Goal: Find specific page/section: Find specific page/section

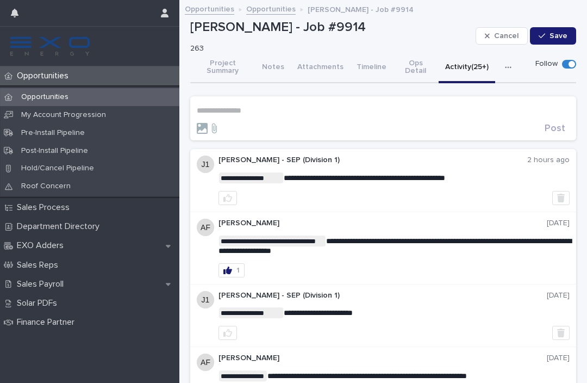
click at [43, 284] on p "Sales Payroll" at bounding box center [43, 284] width 60 height 10
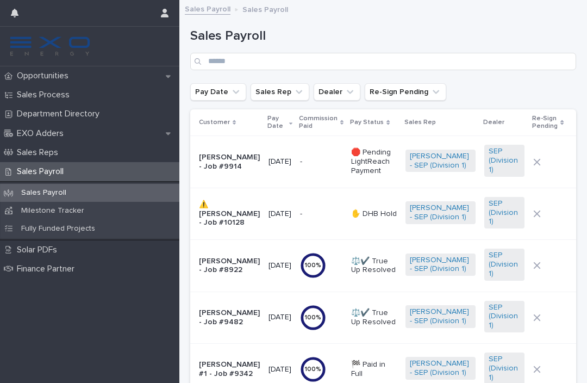
click at [44, 81] on div "Opportunities" at bounding box center [89, 75] width 179 height 19
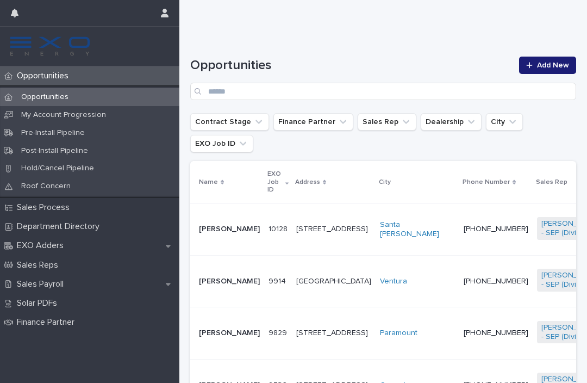
scroll to position [132, 0]
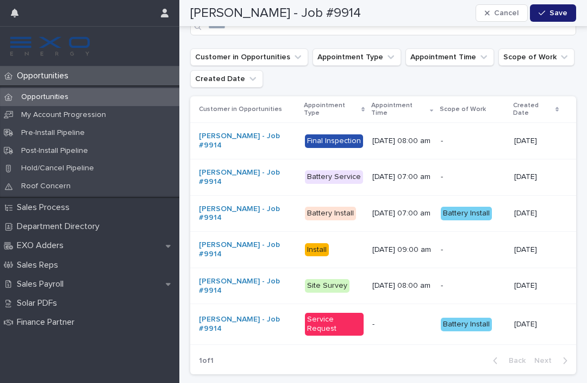
scroll to position [1621, 0]
click at [33, 288] on div "Sales Payroll" at bounding box center [89, 284] width 179 height 19
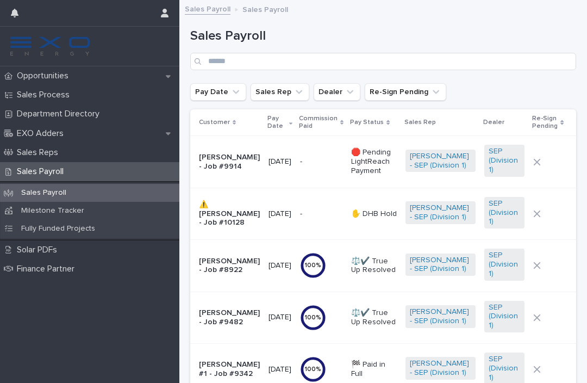
click at [231, 156] on p "[PERSON_NAME] - Job #9914" at bounding box center [229, 162] width 61 height 18
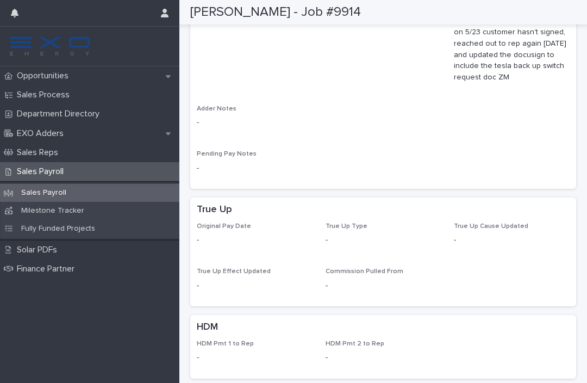
scroll to position [880, 0]
click at [34, 79] on p "Opportunities" at bounding box center [45, 76] width 65 height 10
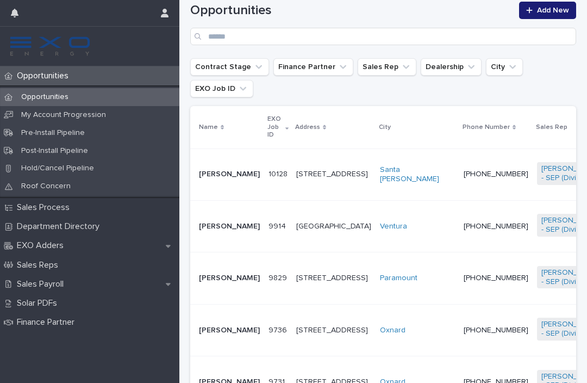
scroll to position [195, 0]
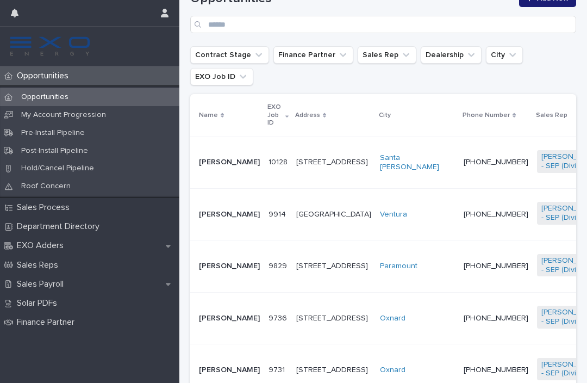
click at [40, 284] on p "Sales Payroll" at bounding box center [43, 284] width 60 height 10
